Goal: Find specific page/section: Find specific page/section

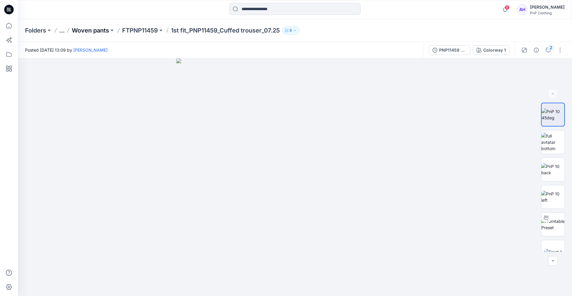
click at [92, 32] on p "Woven pants" at bounding box center [90, 30] width 37 height 8
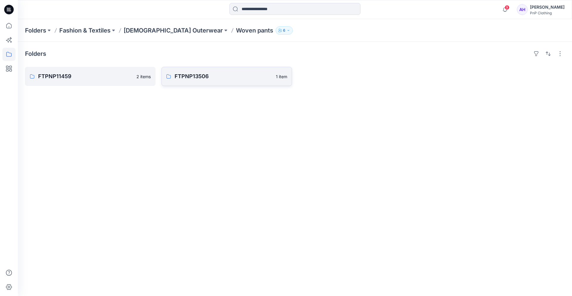
click at [181, 77] on p "FTPNP13506" at bounding box center [224, 76] width 98 height 8
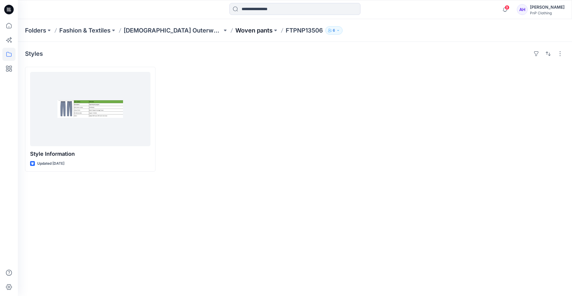
click at [235, 32] on p "Woven pants" at bounding box center [253, 30] width 37 height 8
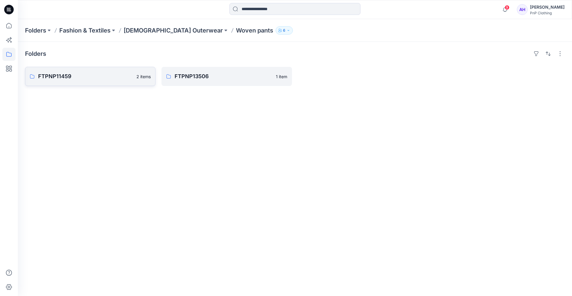
click at [94, 78] on p "FTPNP11459" at bounding box center [85, 76] width 95 height 8
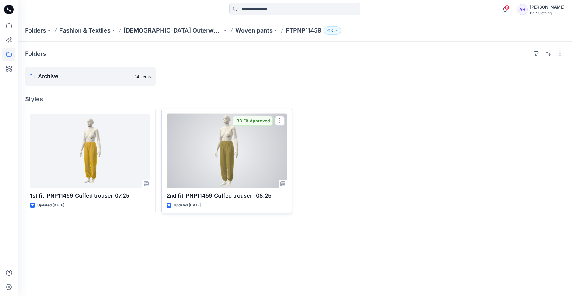
click at [202, 167] on div at bounding box center [227, 151] width 120 height 74
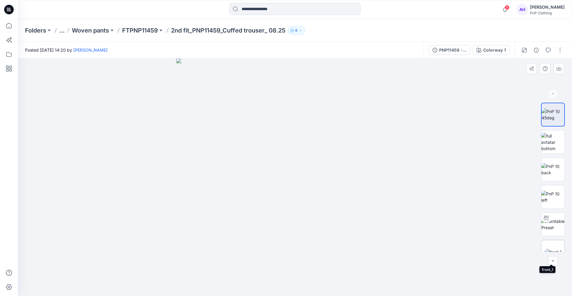
click at [556, 248] on img at bounding box center [553, 251] width 17 height 6
click at [555, 259] on icon "button" at bounding box center [553, 260] width 5 height 5
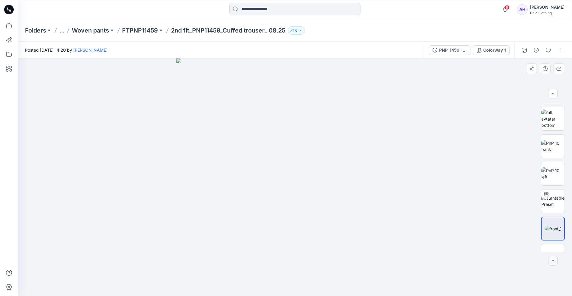
click at [555, 259] on icon "button" at bounding box center [553, 260] width 5 height 5
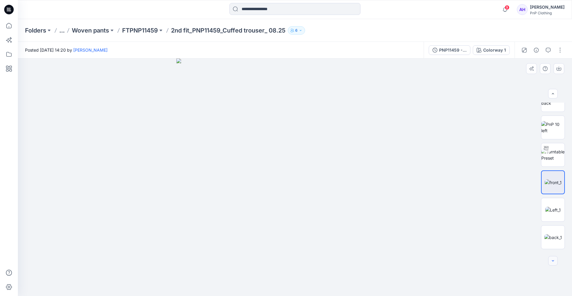
click at [555, 259] on icon "button" at bounding box center [553, 260] width 5 height 5
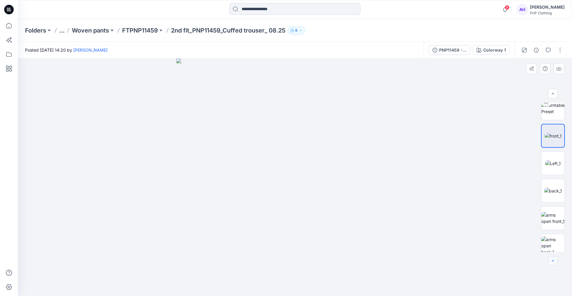
scroll to position [116, 0]
click at [555, 188] on img at bounding box center [553, 190] width 18 height 6
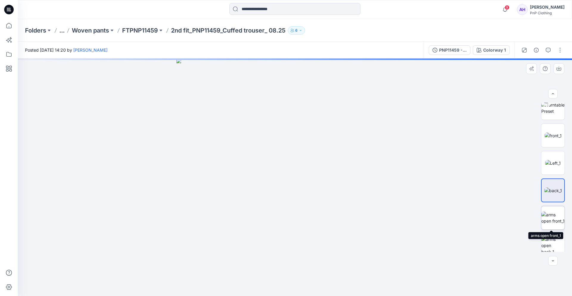
click at [555, 216] on img at bounding box center [552, 217] width 23 height 13
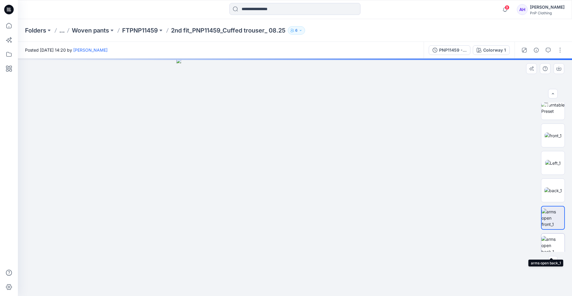
click at [558, 247] on img at bounding box center [552, 245] width 23 height 19
click at [553, 258] on icon "button" at bounding box center [553, 260] width 5 height 5
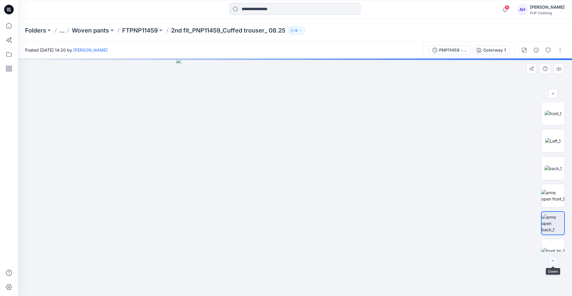
click at [553, 258] on icon "button" at bounding box center [553, 260] width 5 height 5
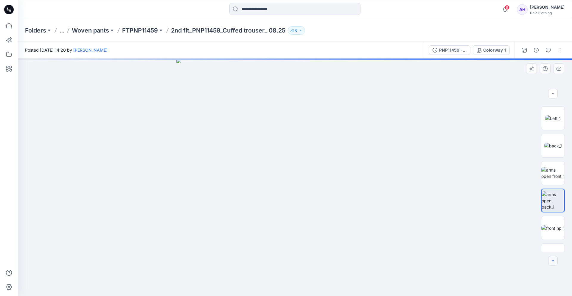
click at [553, 258] on icon "button" at bounding box center [553, 260] width 5 height 5
click at [553, 204] on img at bounding box center [552, 203] width 23 height 6
